Goal: Check status: Check status

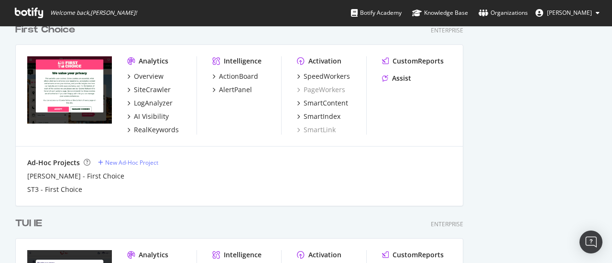
scroll to position [1059, 0]
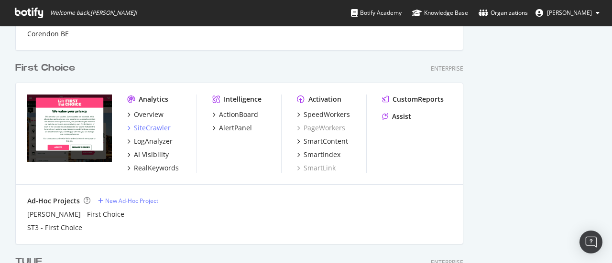
click at [161, 128] on div "SiteCrawler" at bounding box center [152, 128] width 37 height 10
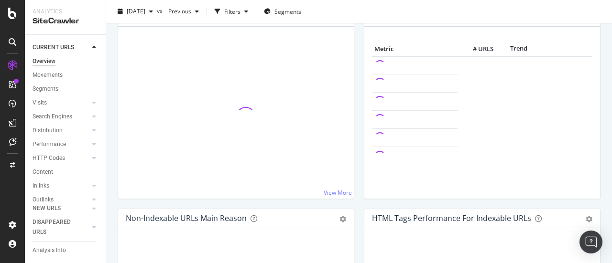
scroll to position [191, 0]
